Goal: Check status: Check status

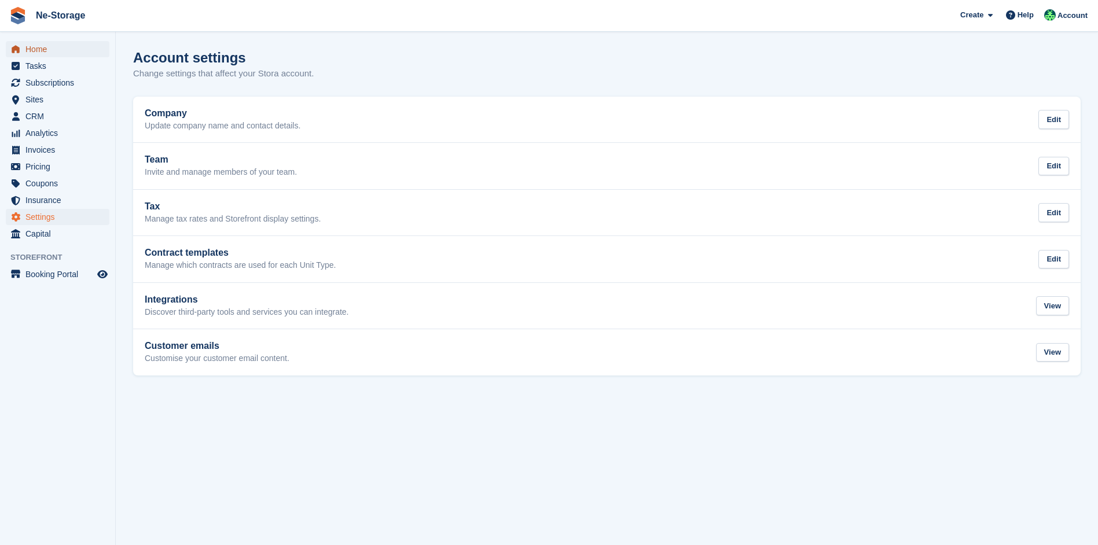
click at [52, 41] on span "Home" at bounding box center [59, 49] width 69 height 16
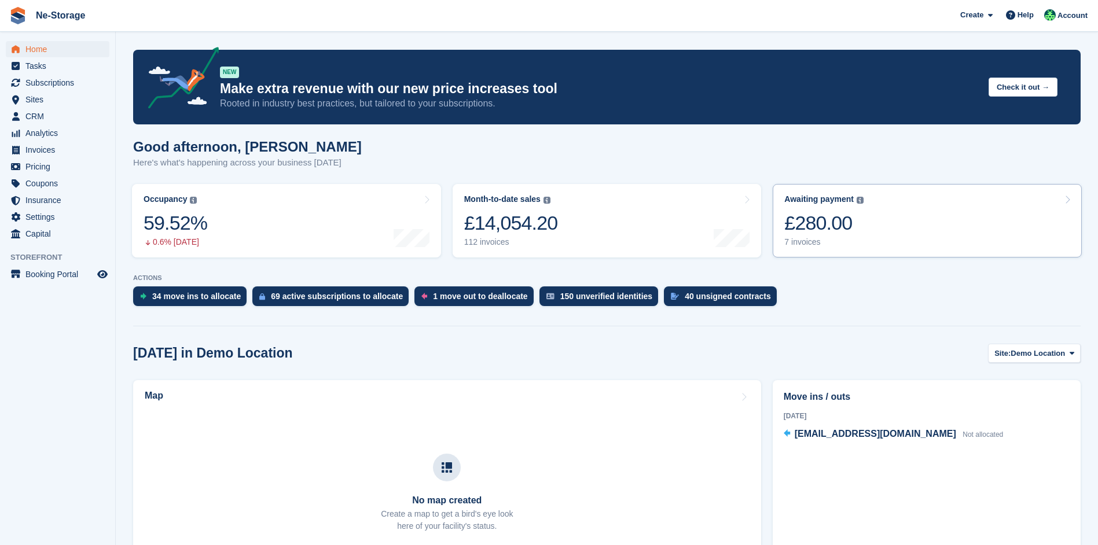
click at [805, 216] on div "£280.00" at bounding box center [823, 223] width 79 height 24
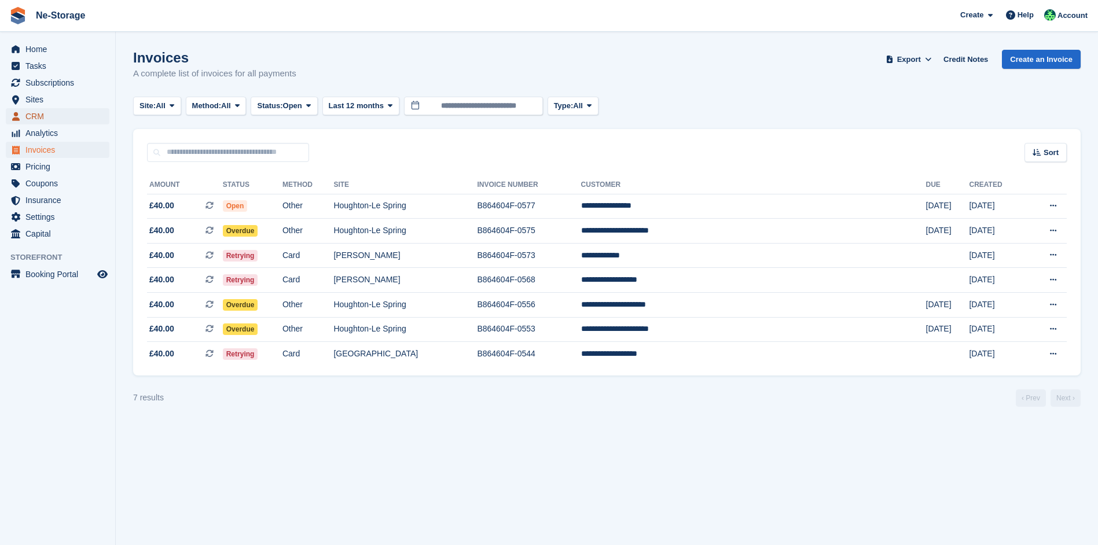
click at [69, 112] on span "CRM" at bounding box center [59, 116] width 69 height 16
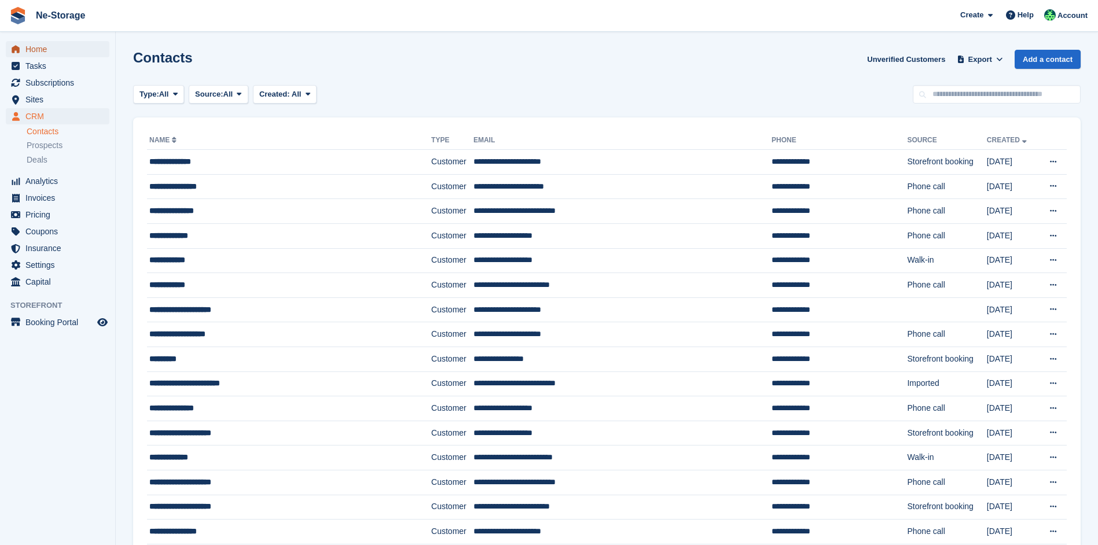
click at [80, 56] on span "Home" at bounding box center [59, 49] width 69 height 16
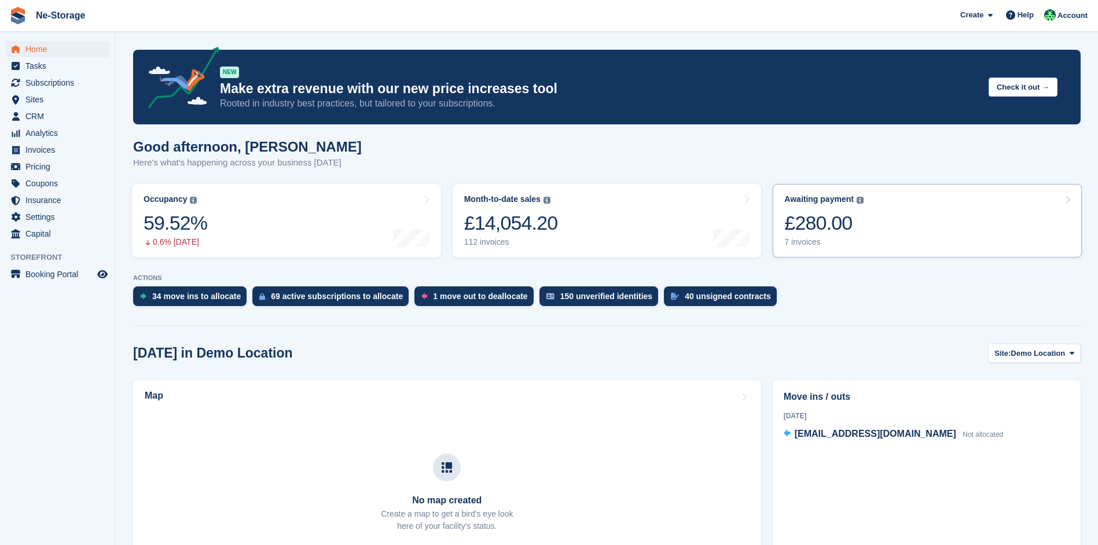
click at [903, 234] on link "Awaiting payment The total outstanding balance on all open invoices. £280.00 7 …" at bounding box center [927, 220] width 309 height 73
